Goal: Information Seeking & Learning: Get advice/opinions

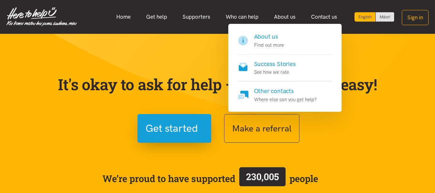
click at [272, 39] on h4 "About us" at bounding box center [269, 36] width 30 height 9
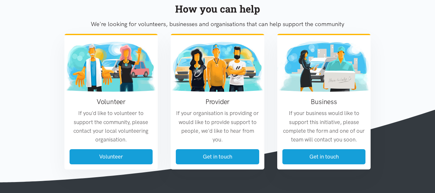
scroll to position [741, 0]
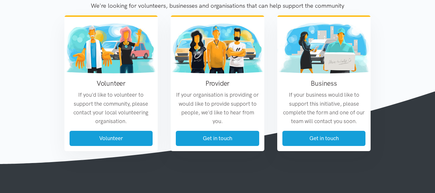
click at [237, 100] on p "If your organisation is providing or would like to provide support to people, w…" at bounding box center [217, 108] width 83 height 35
click at [310, 88] on h3 "Business" at bounding box center [324, 83] width 83 height 9
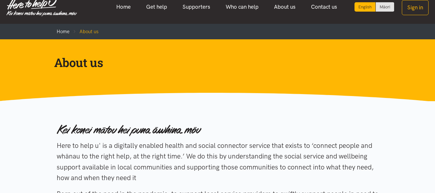
scroll to position [0, 0]
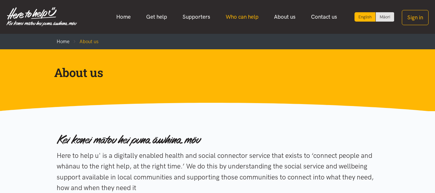
click at [244, 15] on link "Who can help" at bounding box center [242, 17] width 48 height 14
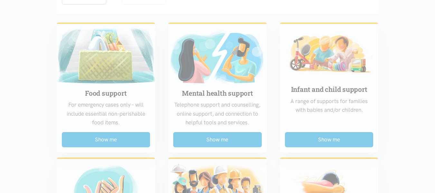
scroll to position [97, 0]
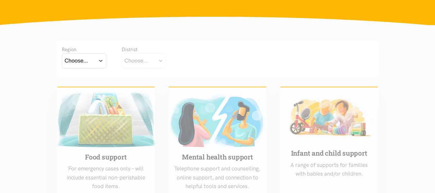
click at [100, 61] on button "Choose..." at bounding box center [84, 60] width 44 height 15
click at [81, 88] on label "Waikato" at bounding box center [84, 89] width 39 height 8
click at [0, 0] on input "Waikato" at bounding box center [0, 0] width 0 height 0
click at [179, 59] on button "Choose..." at bounding box center [154, 60] width 64 height 15
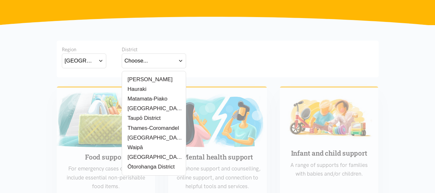
click at [147, 131] on label "Thames-Coromandel" at bounding box center [152, 128] width 54 height 8
click at [0, 0] on input "Thames-Coromandel" at bounding box center [0, 0] width 0 height 0
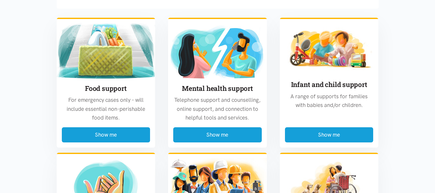
scroll to position [193, 0]
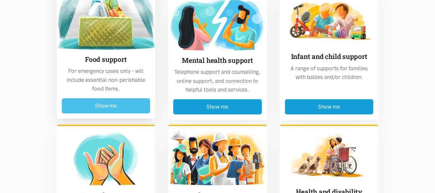
click at [96, 106] on button "Show me" at bounding box center [106, 105] width 89 height 15
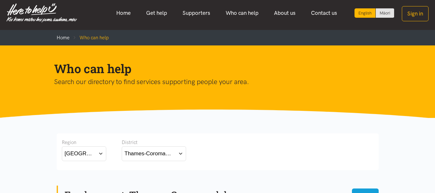
scroll to position [0, 0]
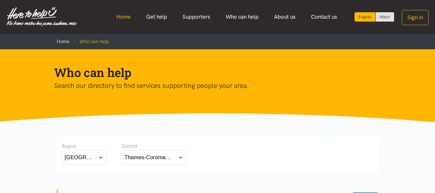
click at [129, 16] on link "Home" at bounding box center [124, 17] width 30 height 14
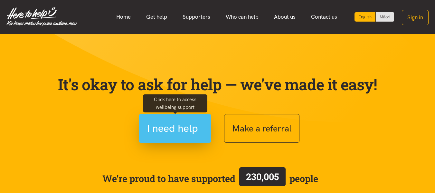
click at [180, 123] on span "I need help" at bounding box center [172, 128] width 51 height 16
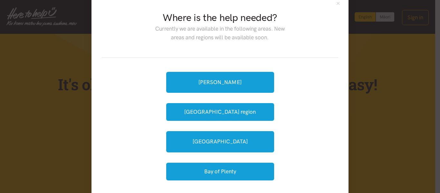
scroll to position [32, 0]
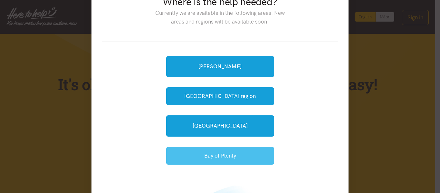
click at [226, 151] on button "Bay of Plenty" at bounding box center [220, 156] width 108 height 18
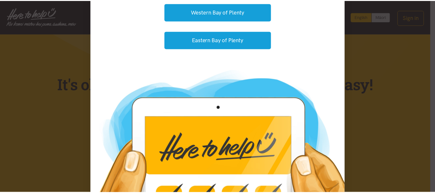
scroll to position [0, 0]
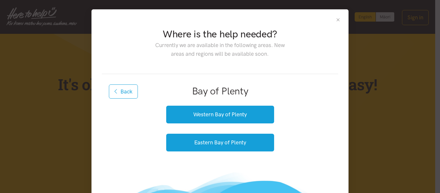
click at [335, 19] on button "Close" at bounding box center [337, 19] width 5 height 5
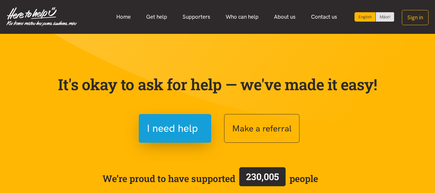
click at [12, 58] on section "It's okay to ask for help — we've made it easy! I need help Make a referral We’…" at bounding box center [217, 146] width 435 height 225
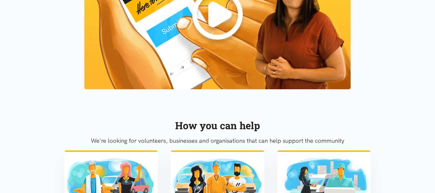
scroll to position [612, 0]
